Goal: Check status: Check status

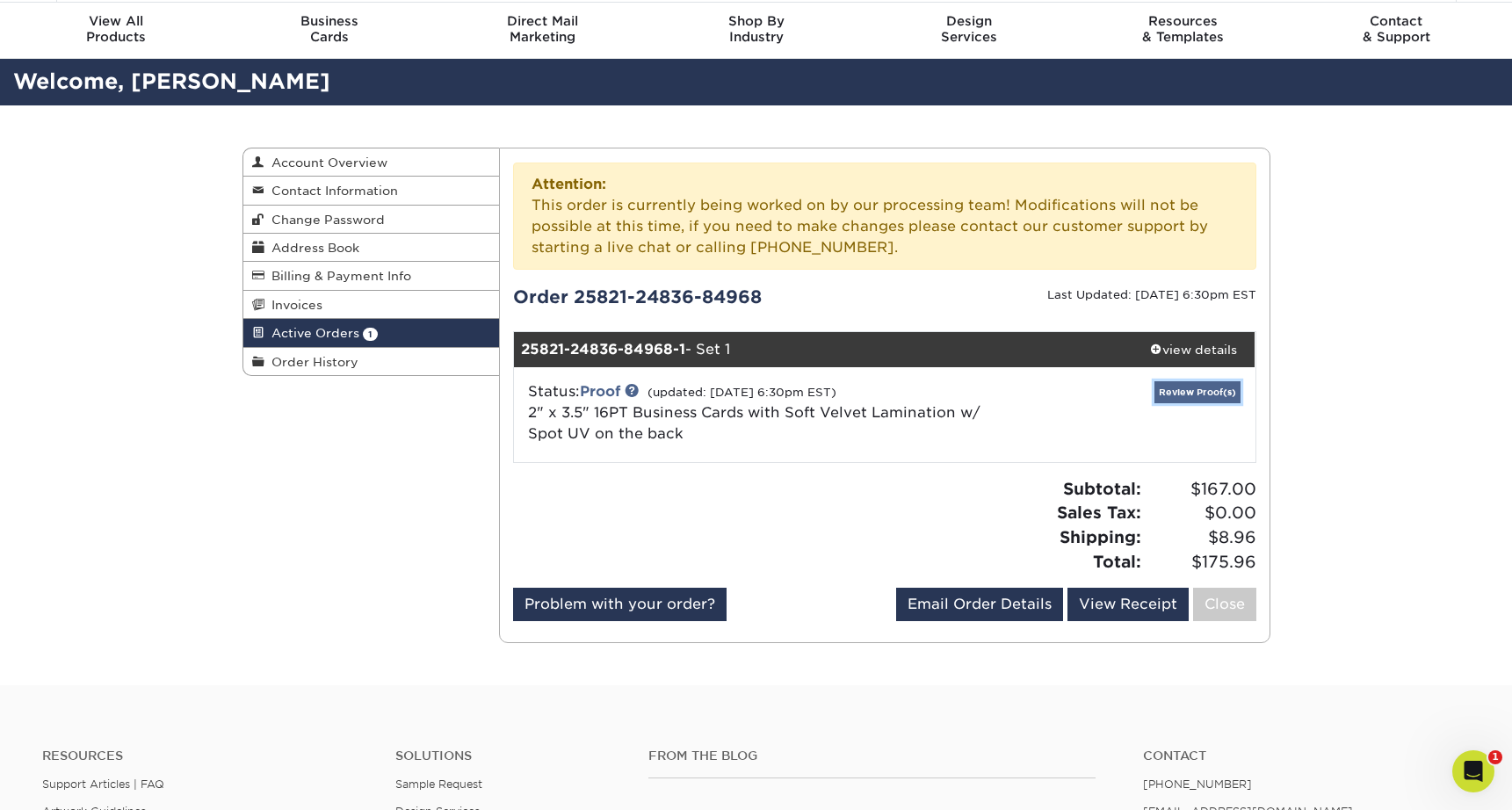
click at [1185, 396] on link "Review Proof(s)" at bounding box center [1198, 393] width 86 height 22
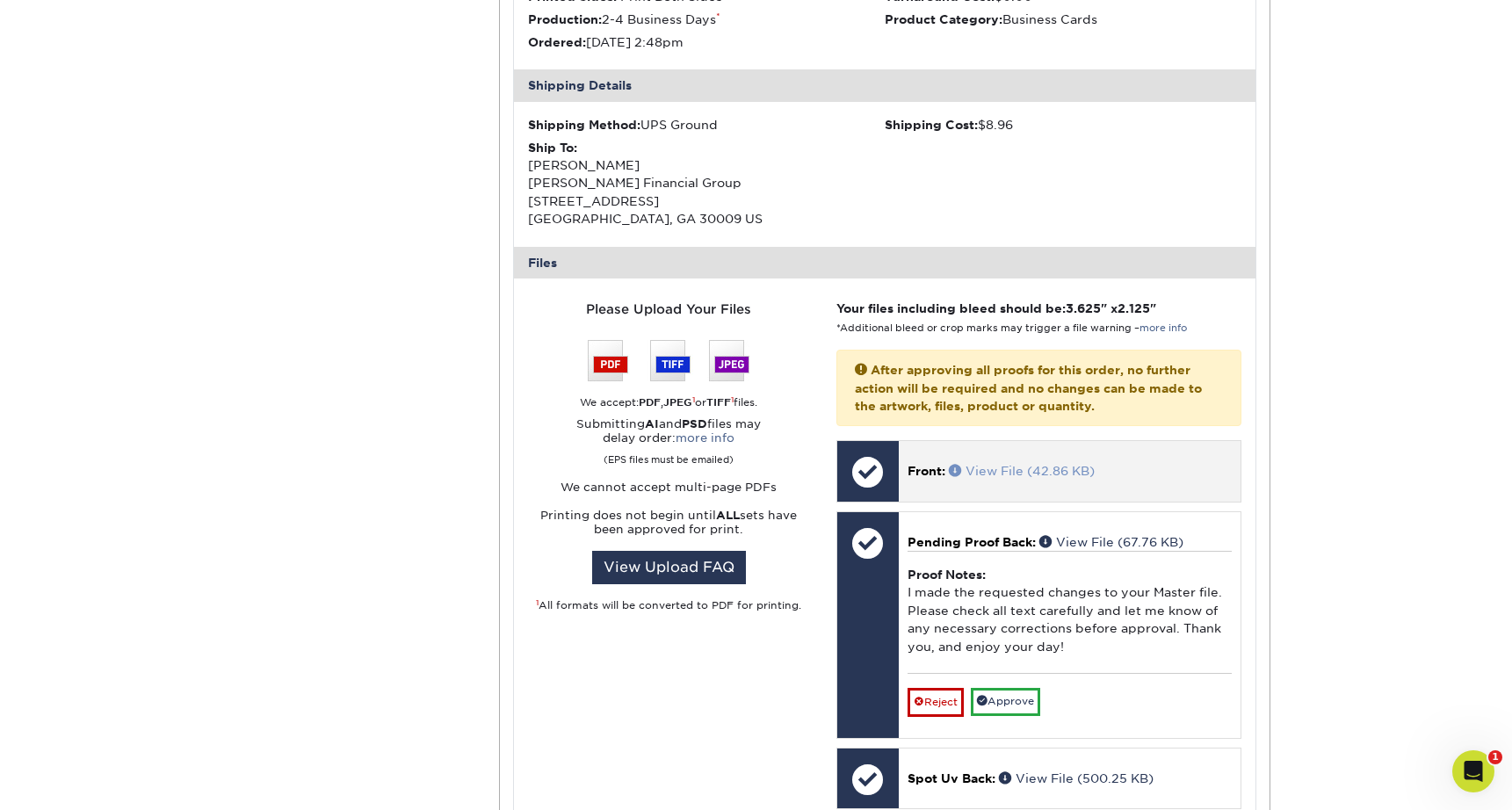
scroll to position [625, 0]
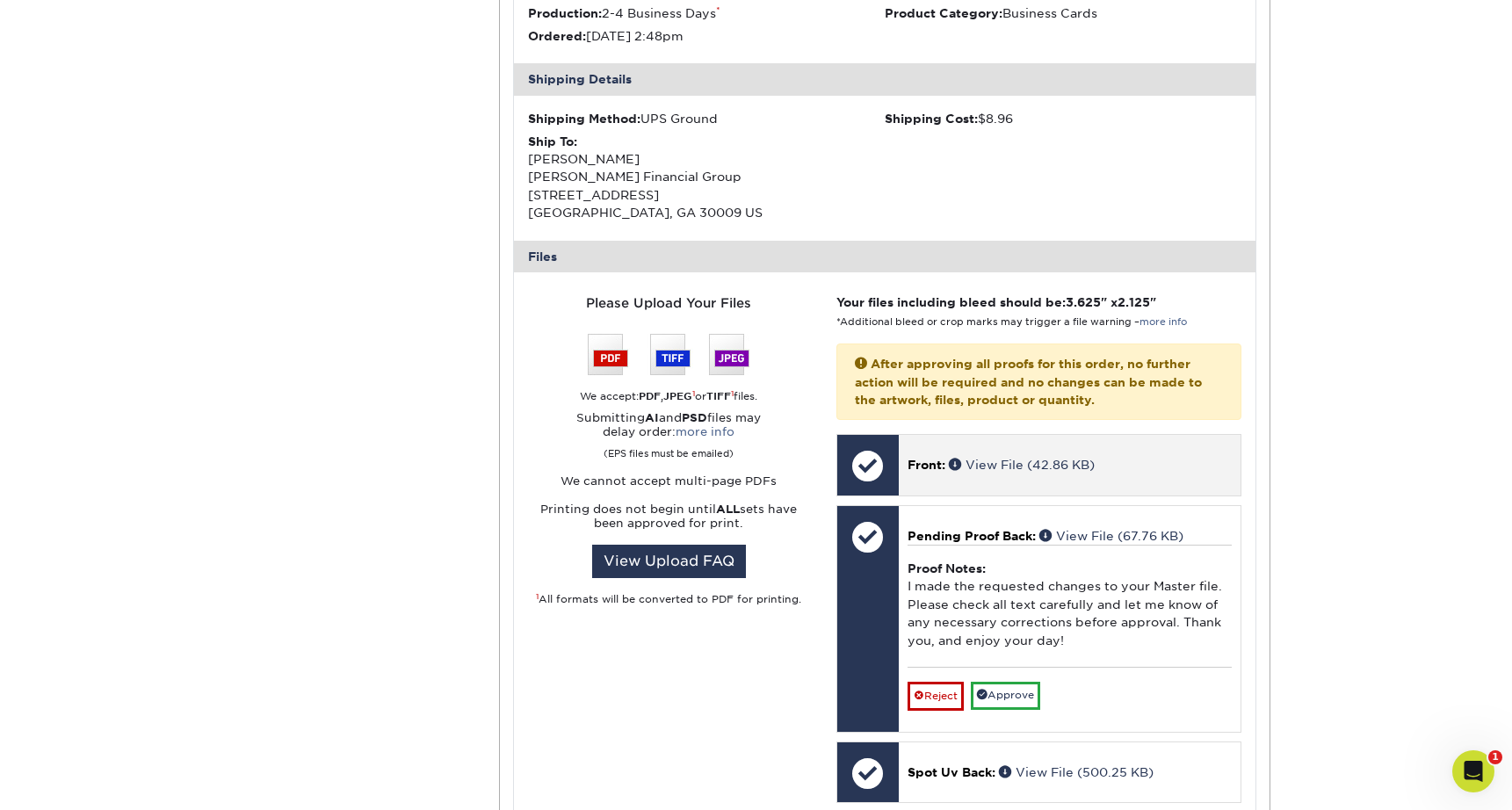
click at [1021, 481] on div "Front: View File (42.86 KB)" at bounding box center [1070, 465] width 342 height 60
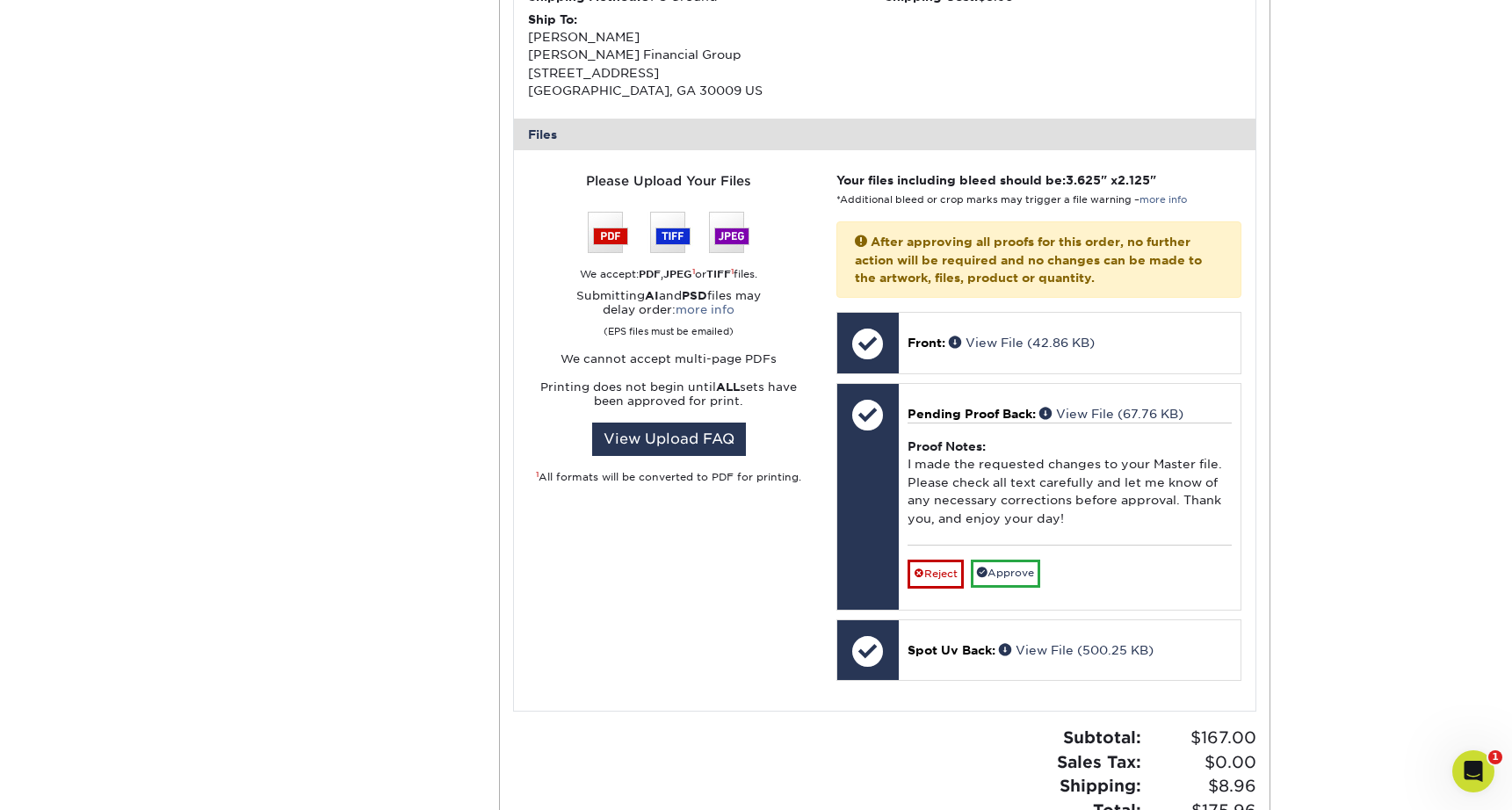
scroll to position [771, 0]
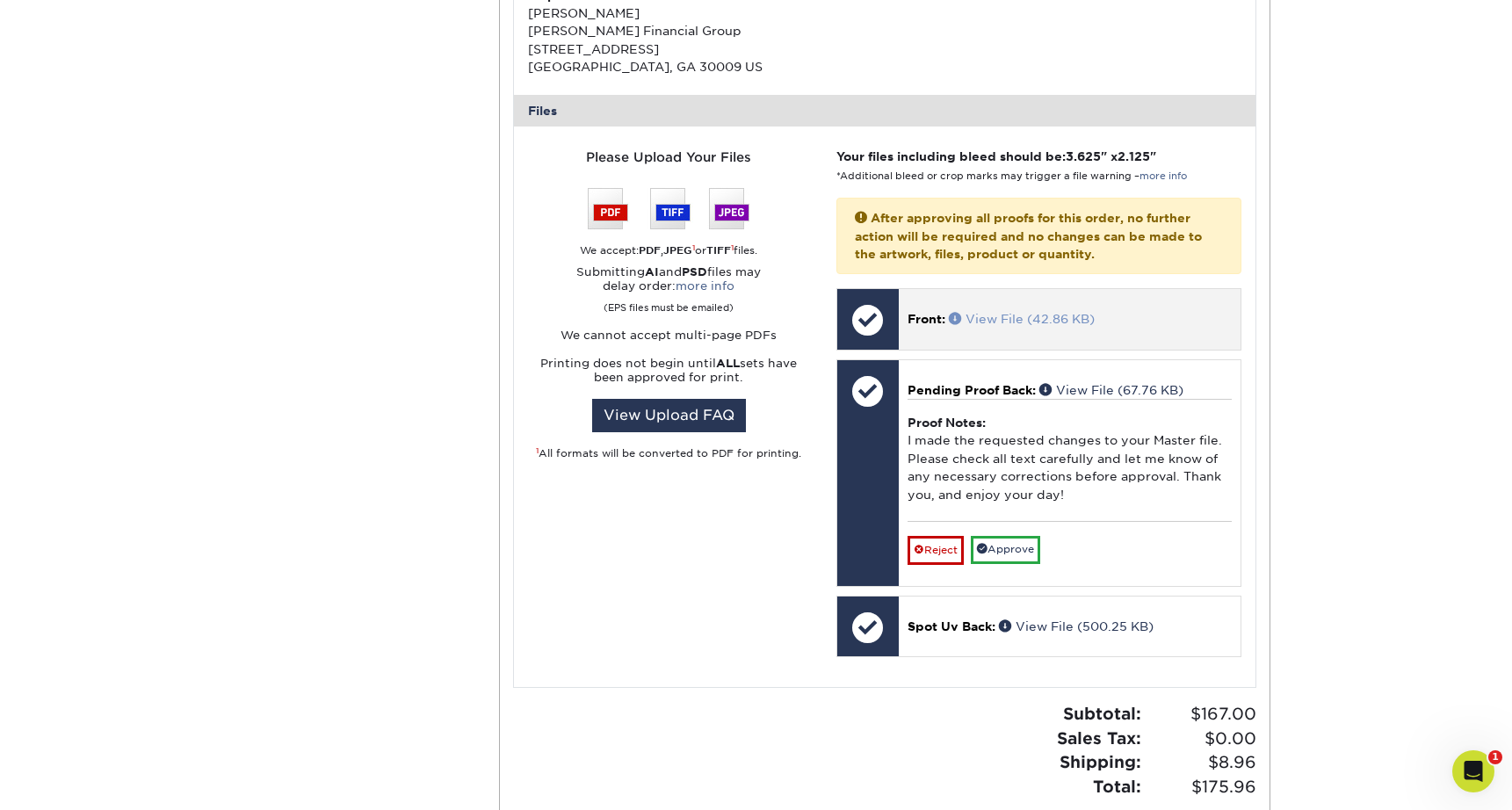
click at [989, 317] on link "View File (42.86 KB)" at bounding box center [1022, 319] width 146 height 14
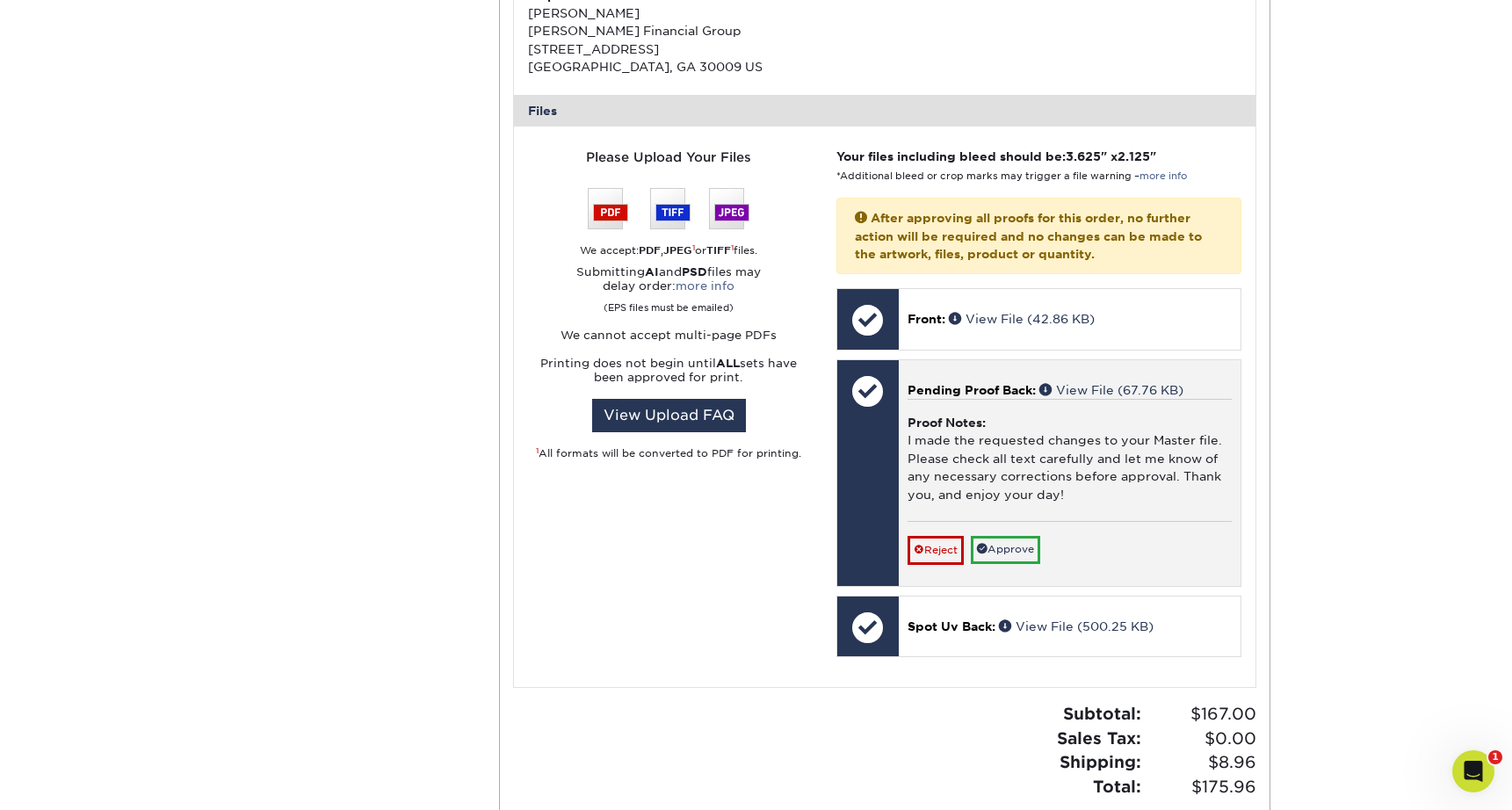
click at [982, 391] on span "Pending Proof Back:" at bounding box center [971, 390] width 128 height 14
click at [1129, 389] on link "View File (67.76 KB)" at bounding box center [1111, 390] width 144 height 14
click at [1029, 550] on link "Approve" at bounding box center [1006, 549] width 70 height 27
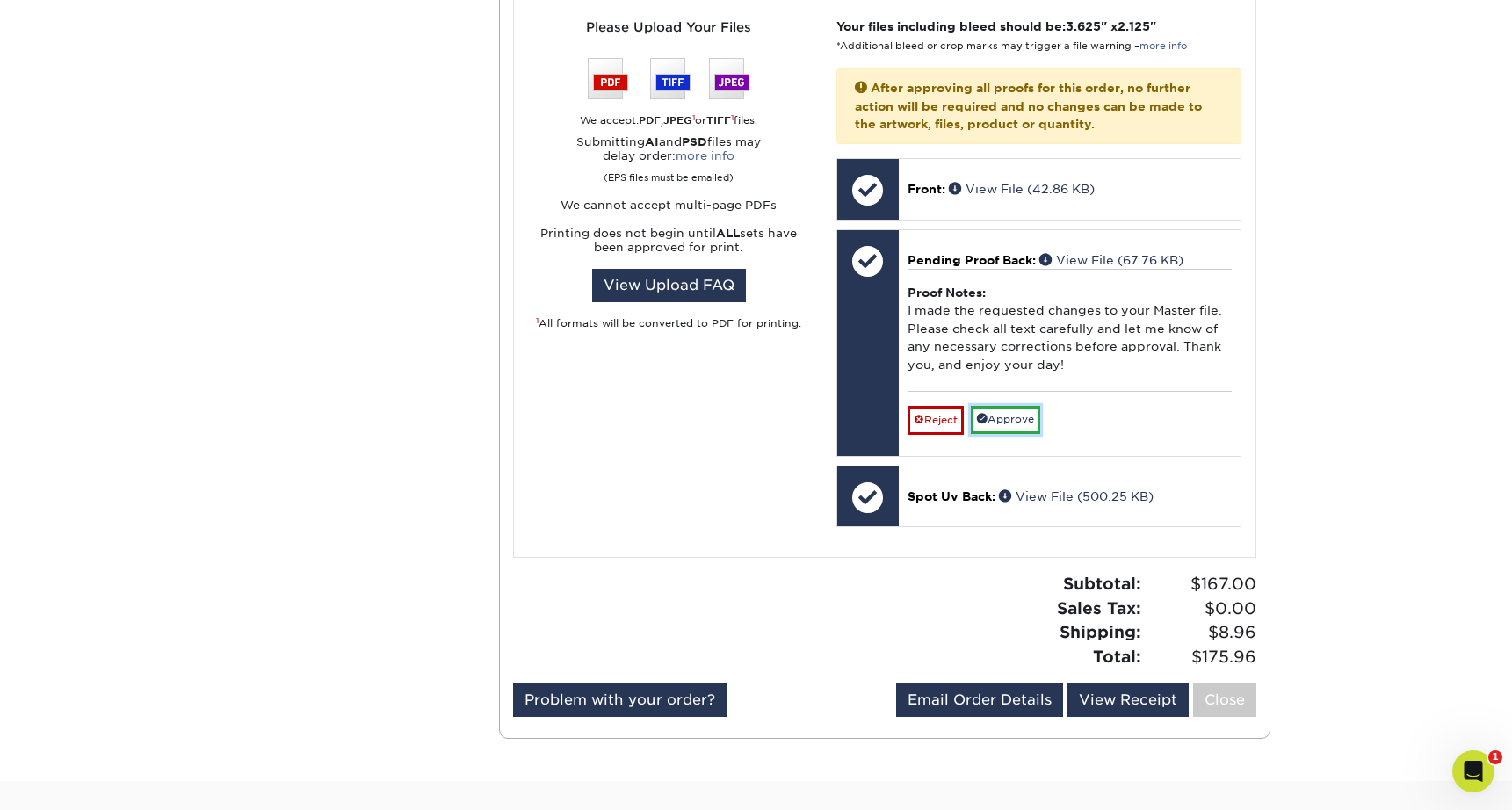
scroll to position [970, 0]
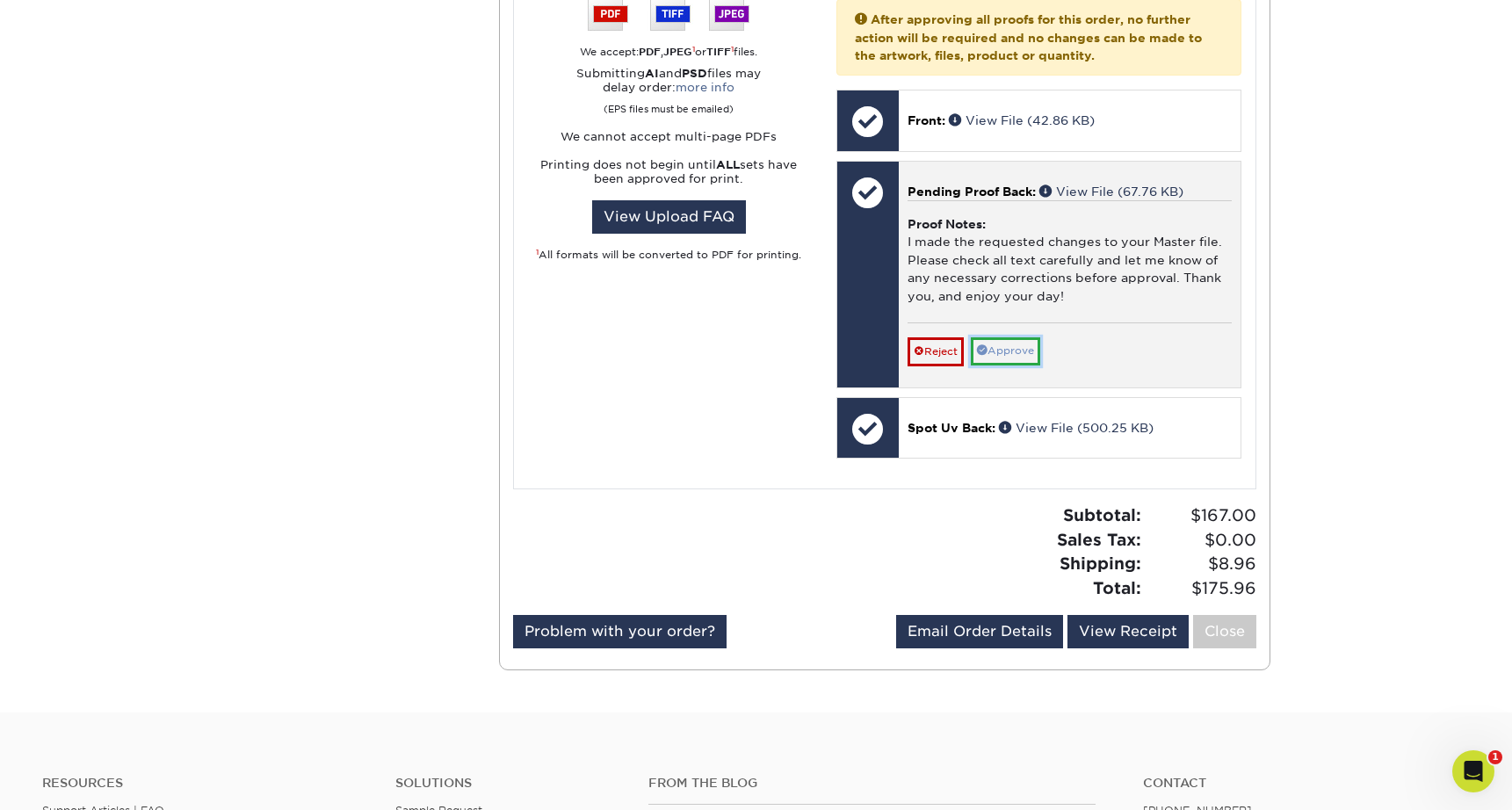
click at [1012, 359] on link "Approve" at bounding box center [1006, 350] width 70 height 27
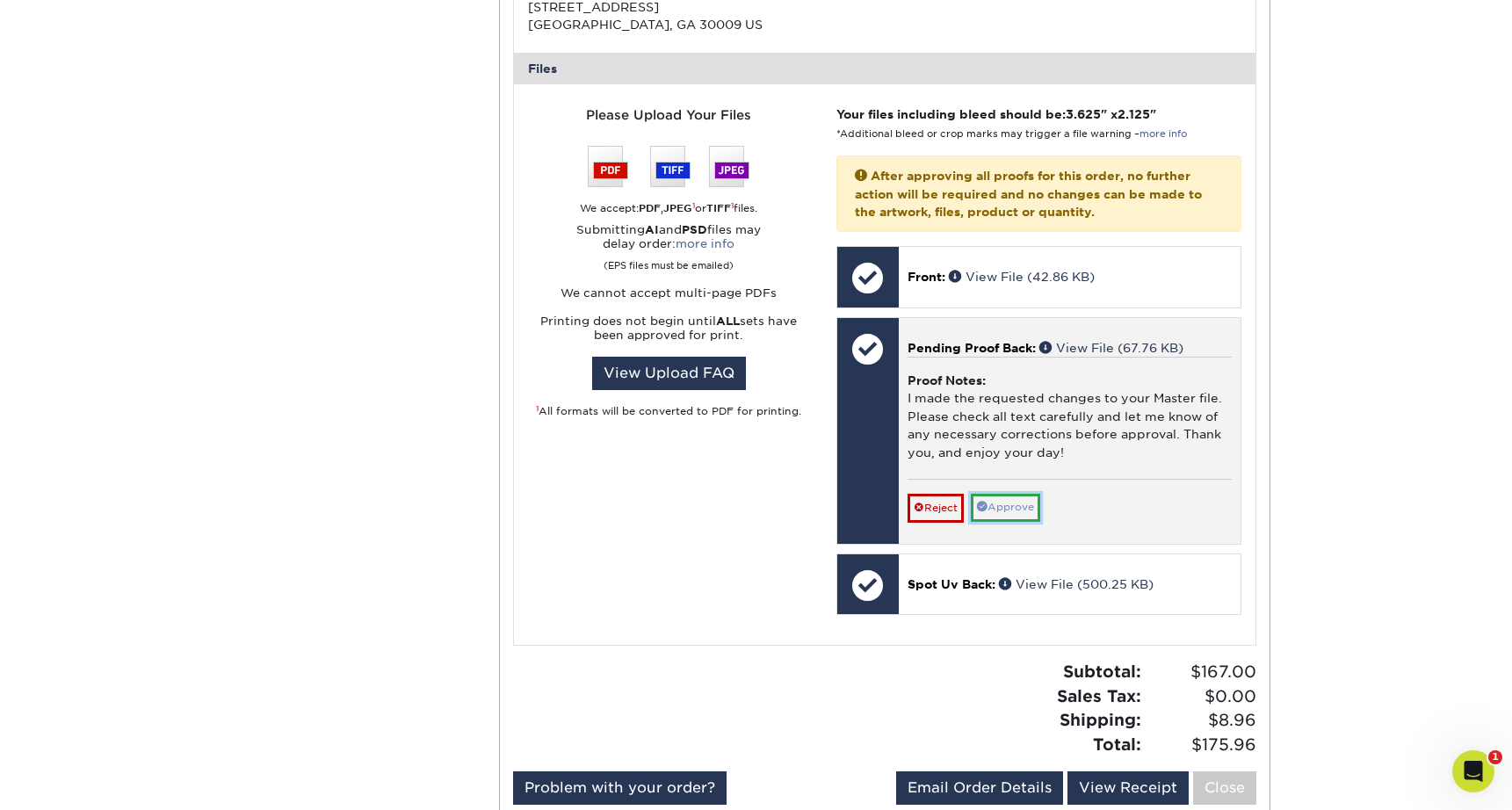
scroll to position [807, 0]
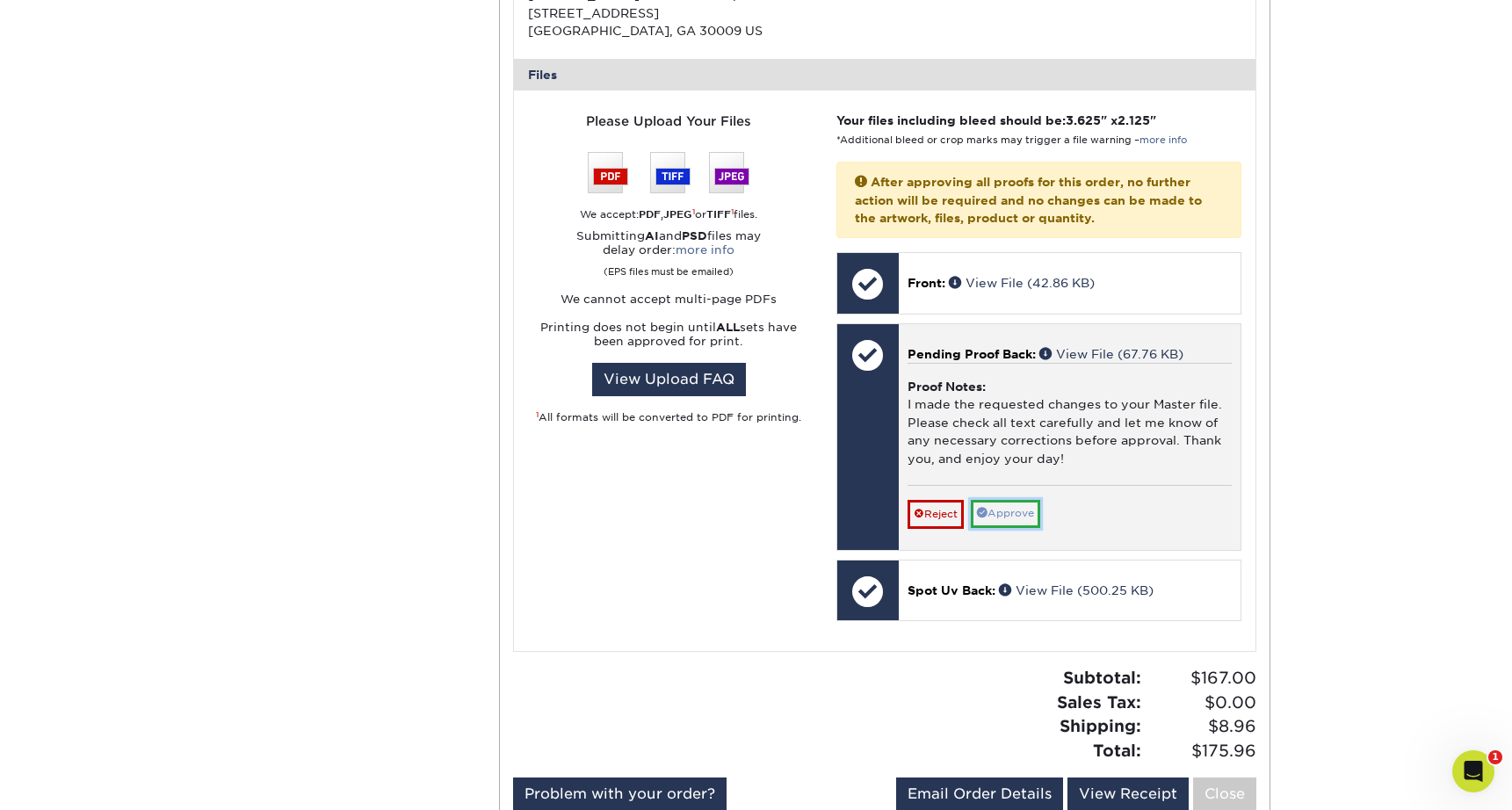
click at [999, 511] on link "Approve" at bounding box center [1006, 513] width 70 height 27
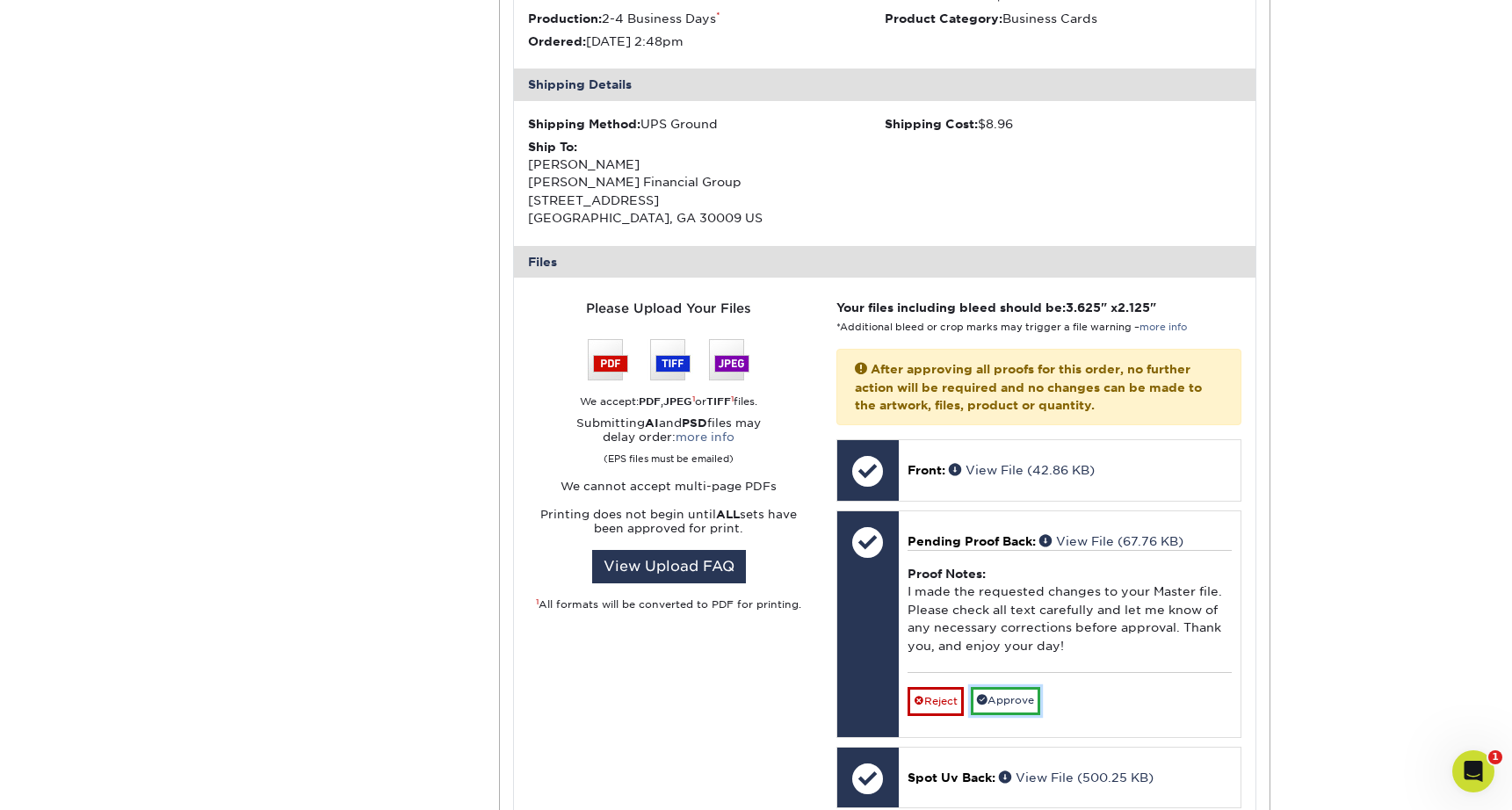
scroll to position [1072, 0]
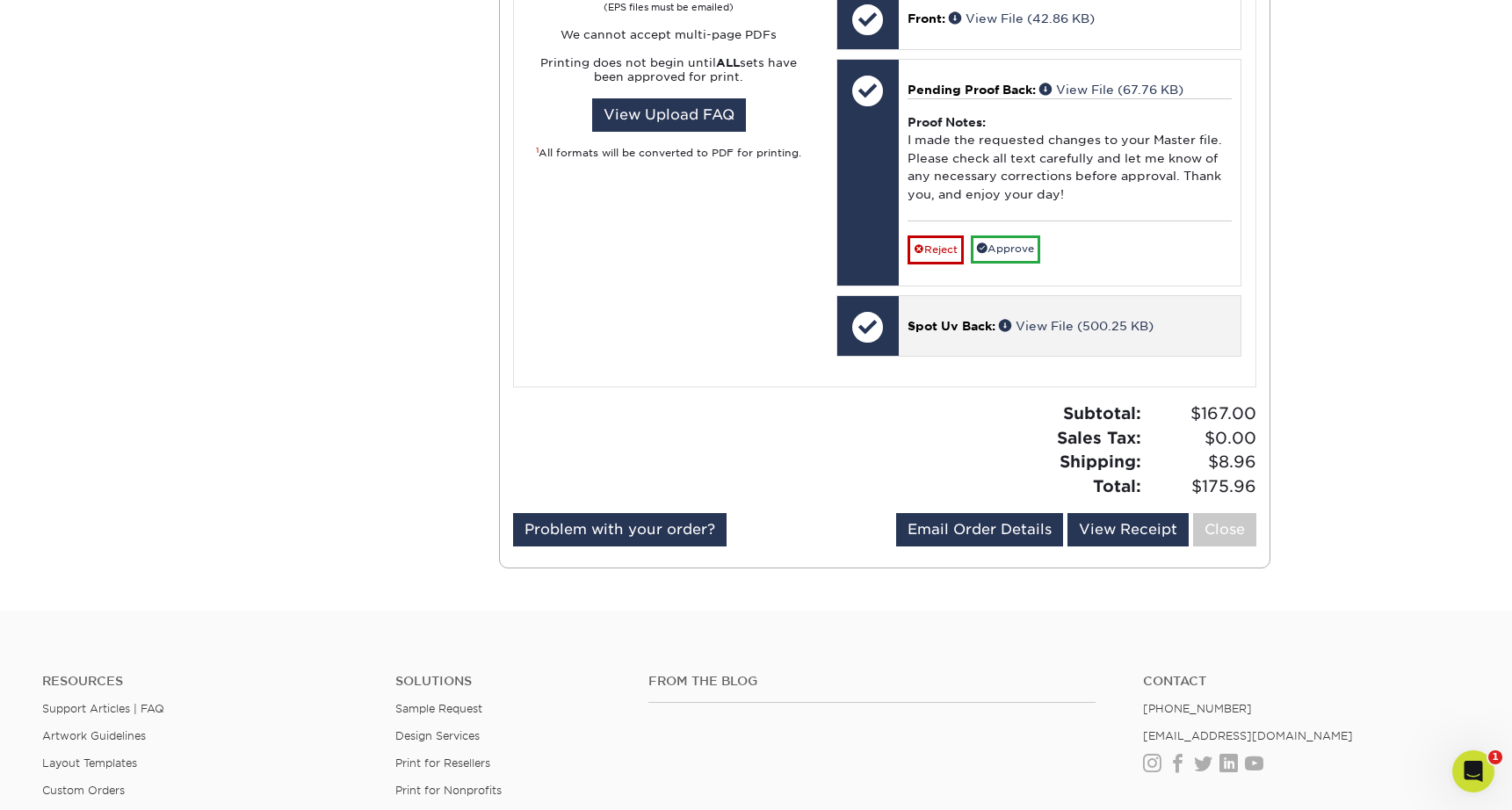
click at [959, 340] on div "Spot Uv Back: View File (500.25 KB)" at bounding box center [1070, 326] width 342 height 60
click at [1070, 322] on link "View File (500.25 KB)" at bounding box center [1077, 326] width 155 height 14
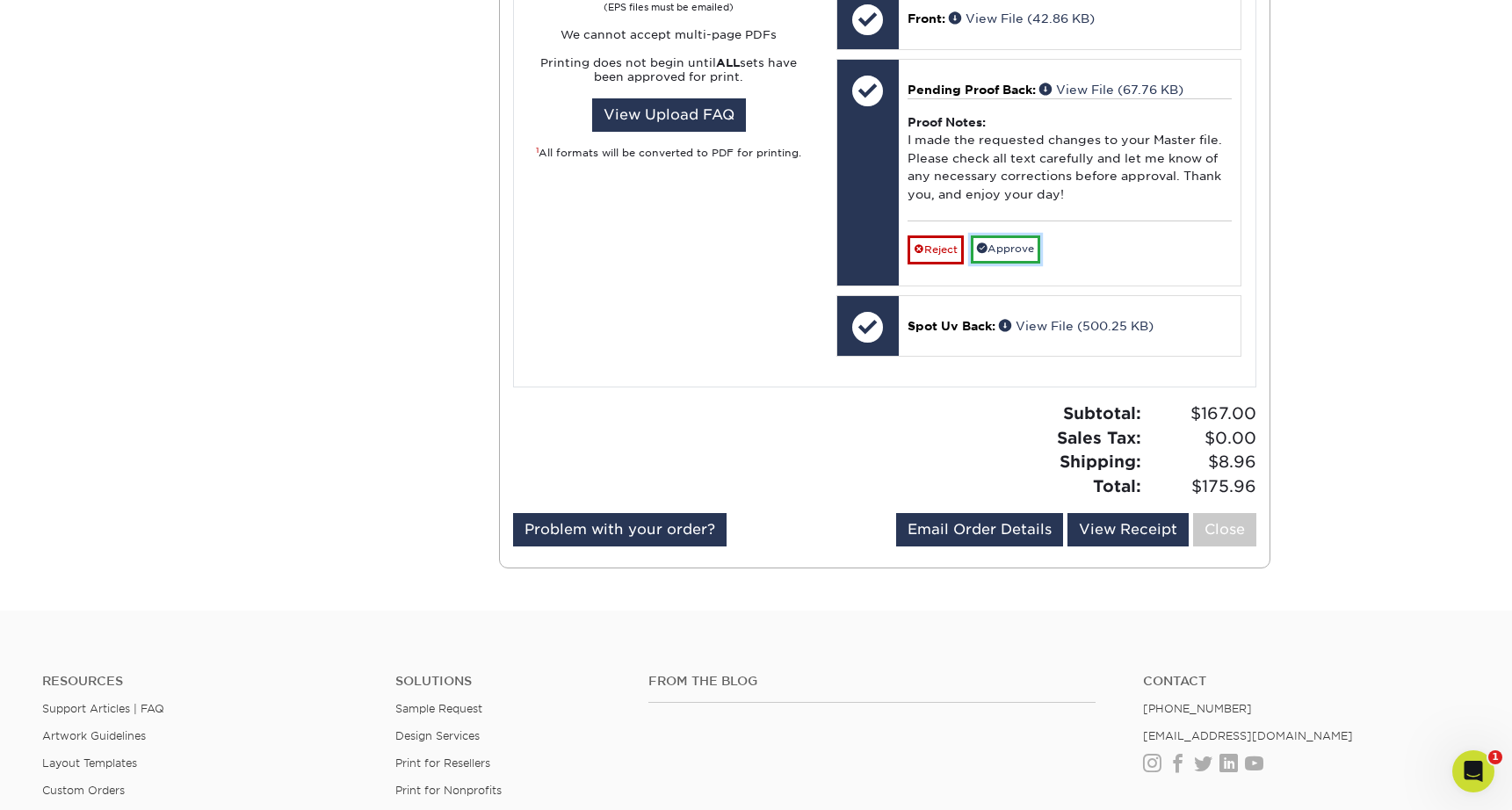
click at [1015, 247] on link "Approve" at bounding box center [1006, 248] width 70 height 27
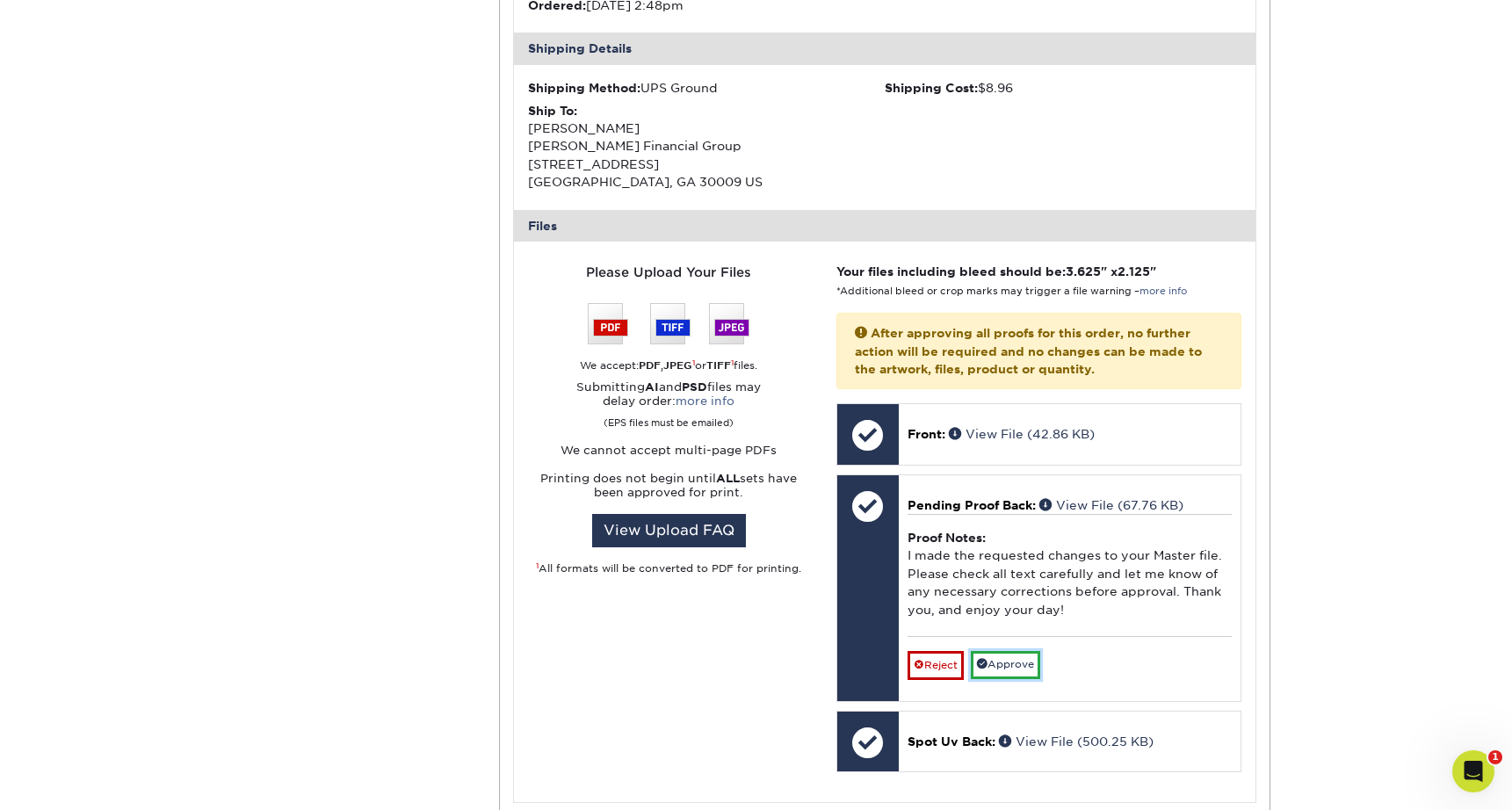
scroll to position [657, 0]
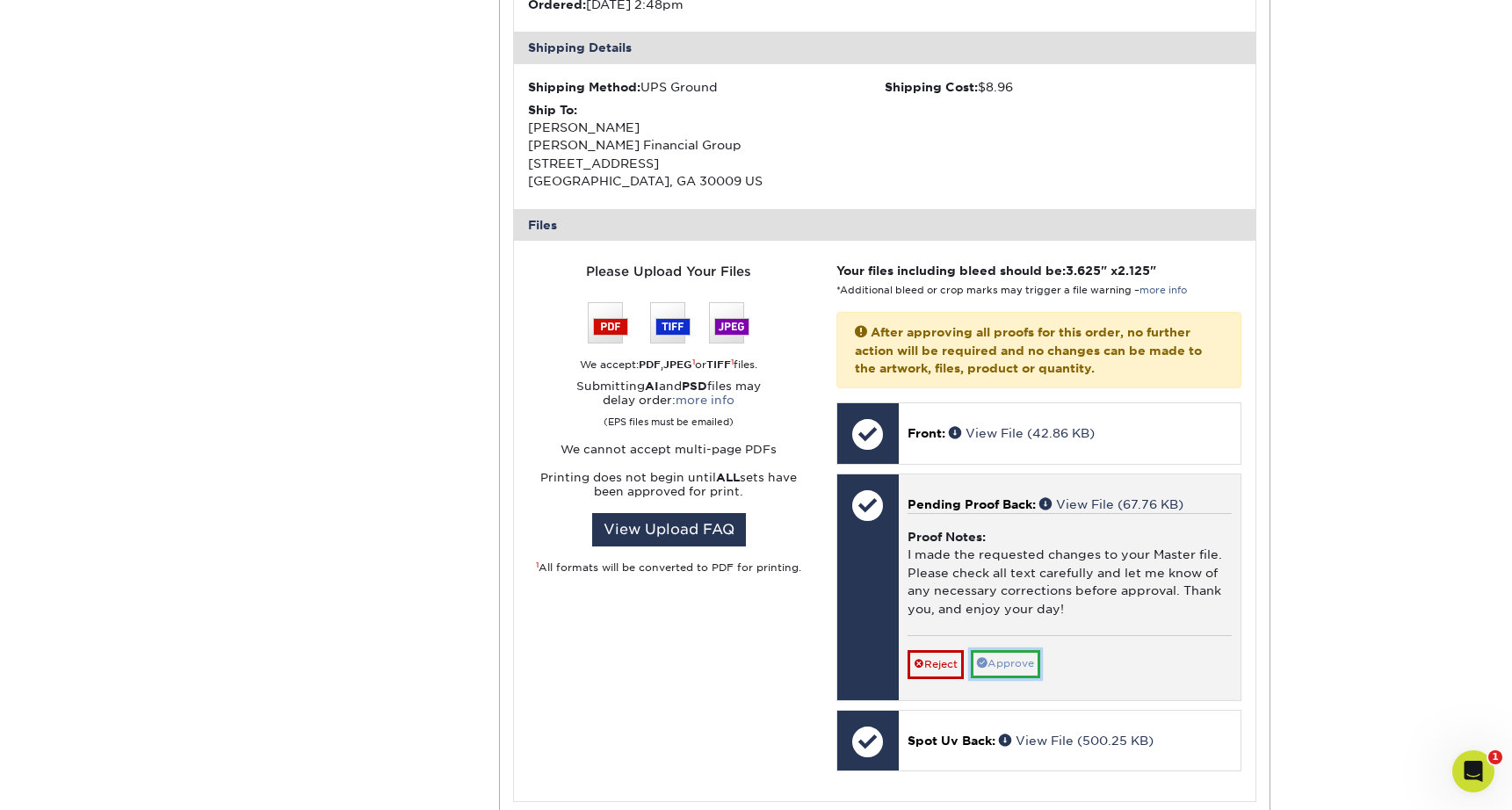
click at [1004, 664] on link "Approve" at bounding box center [1006, 663] width 70 height 27
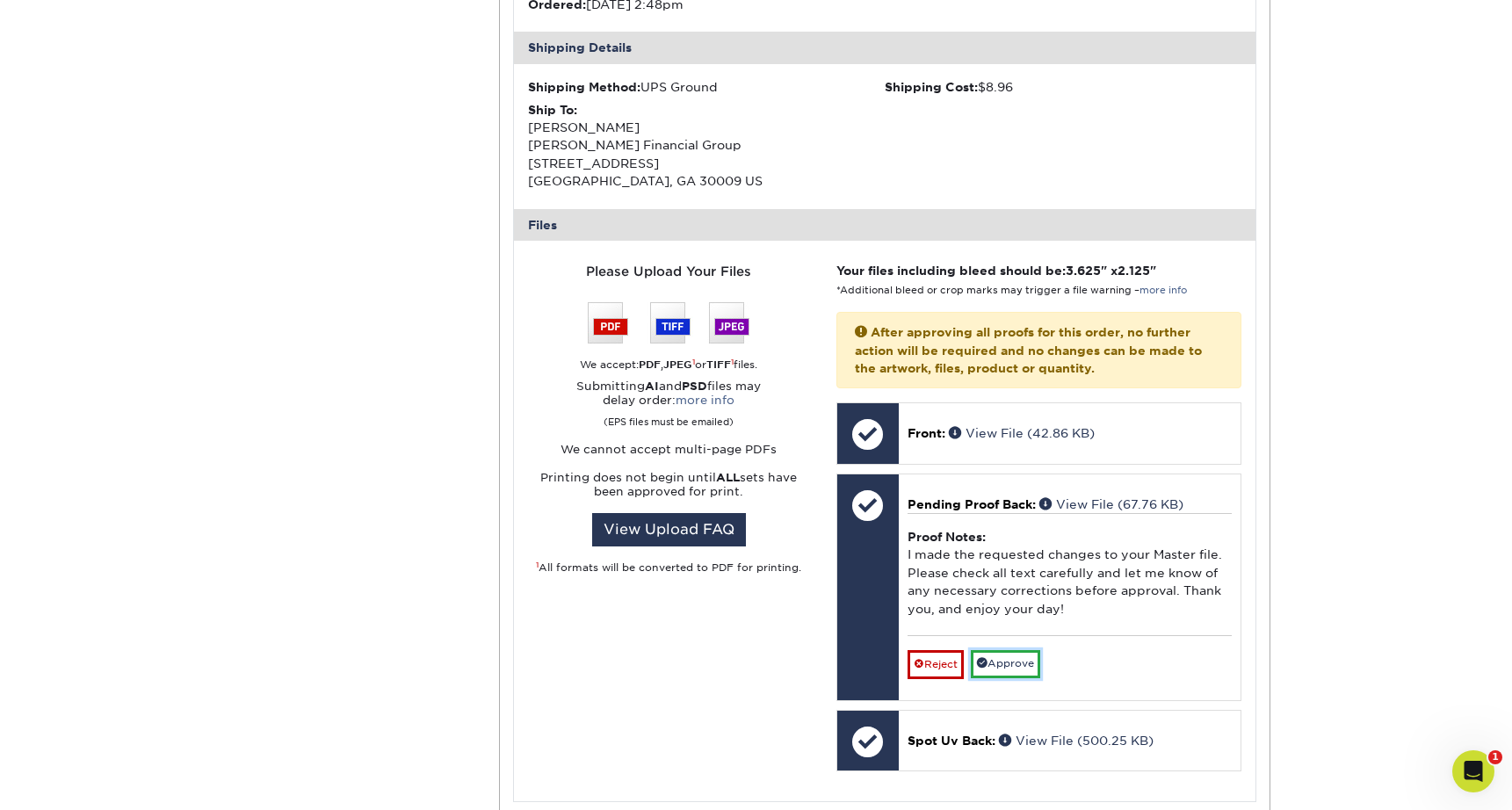
scroll to position [0, 0]
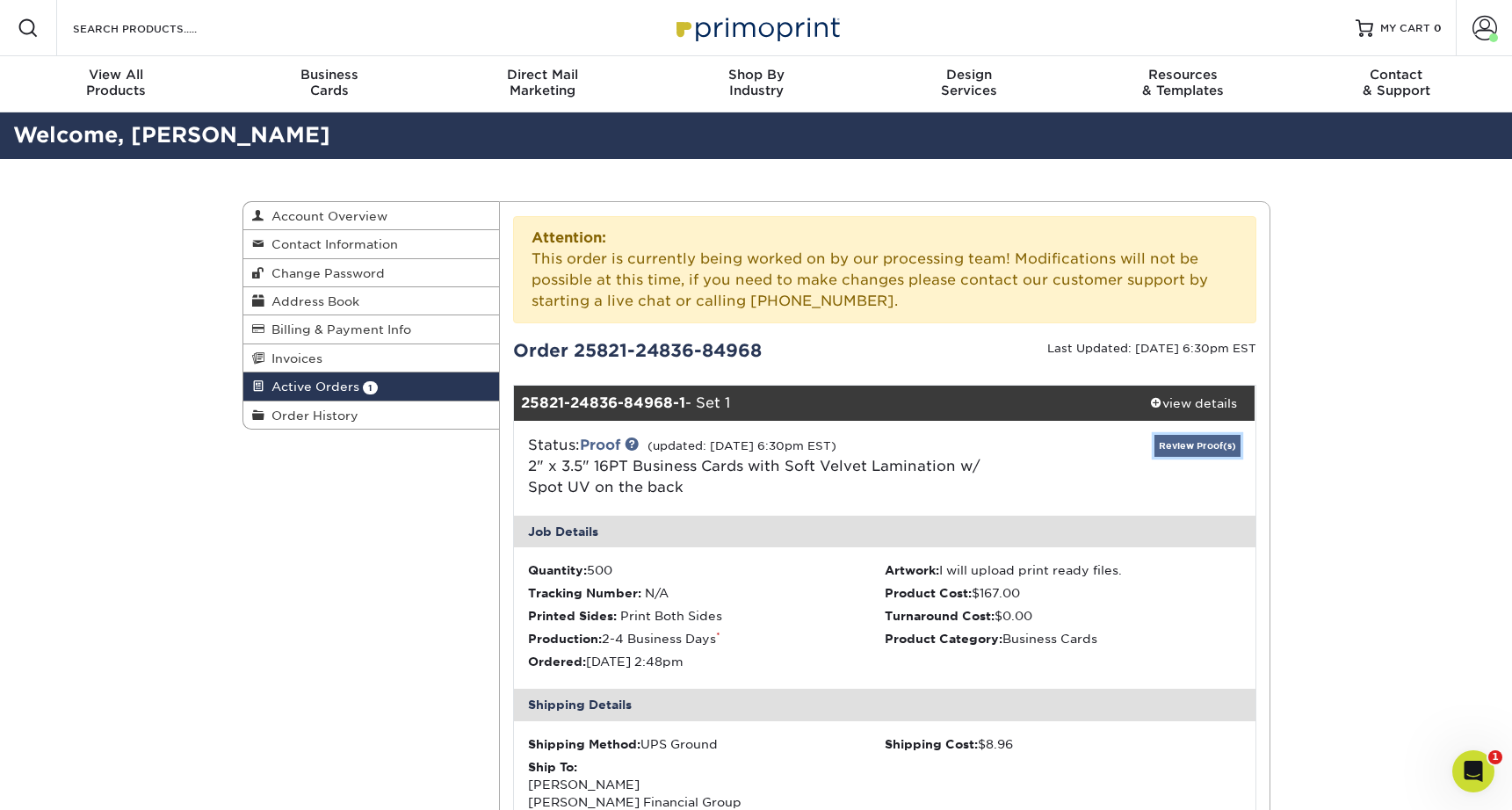
click at [1181, 443] on link "Review Proof(s)" at bounding box center [1198, 446] width 86 height 22
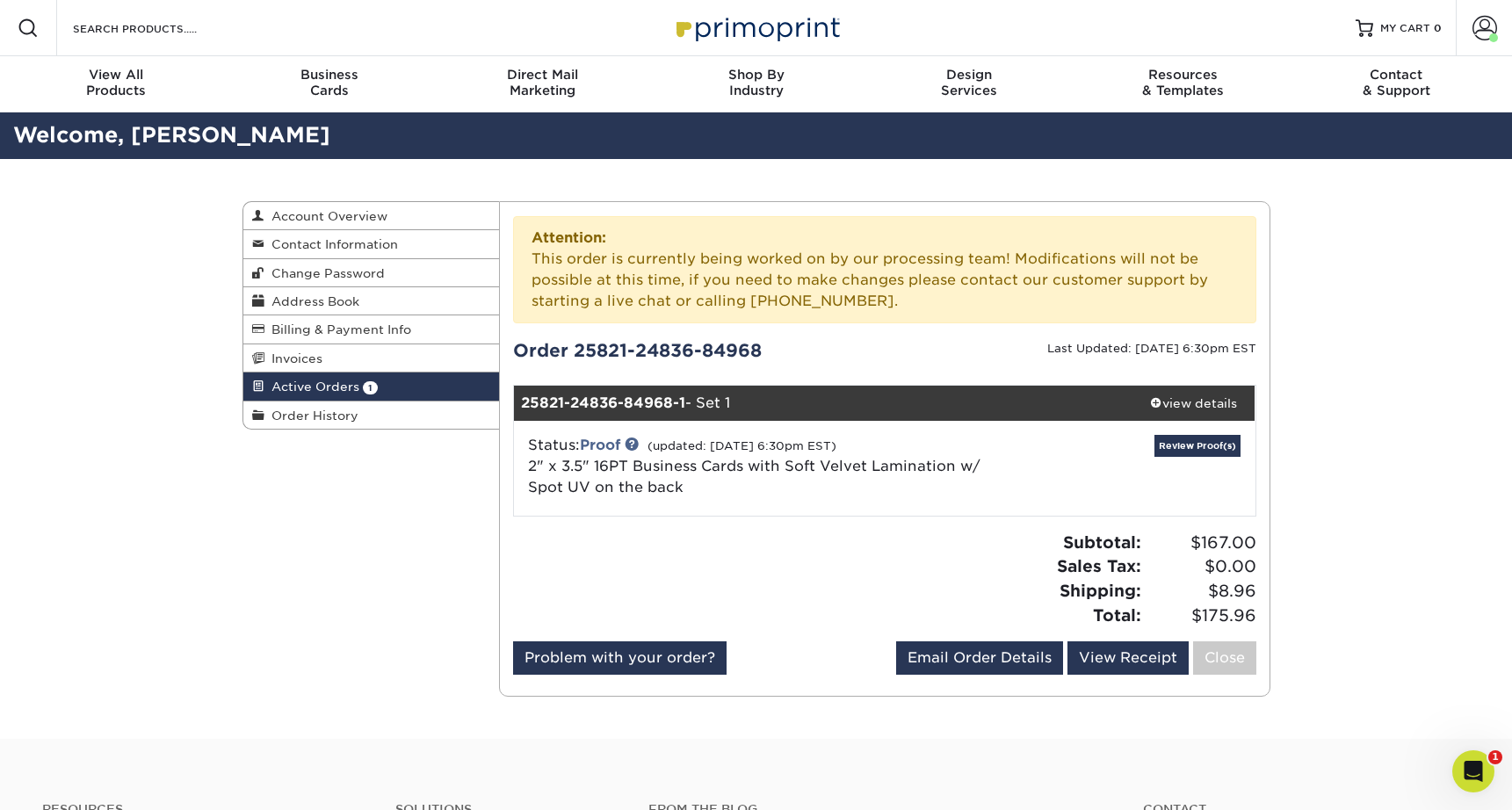
click at [1352, 424] on div "Active Orders Account Overview Contact Information Change Password Address Book…" at bounding box center [756, 448] width 1512 height 579
